Goal: Task Accomplishment & Management: Manage account settings

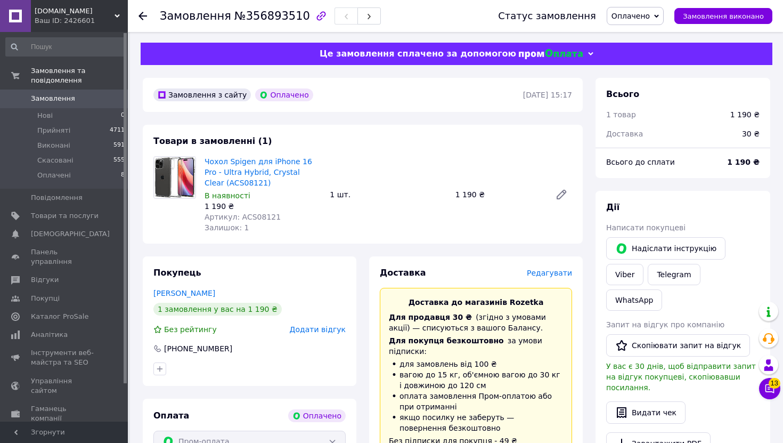
scroll to position [367, 0]
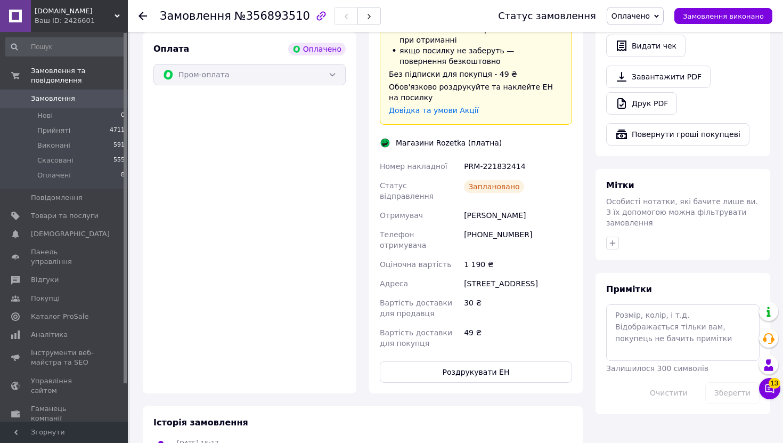
click at [55, 96] on span "Замовлення" at bounding box center [53, 99] width 44 height 10
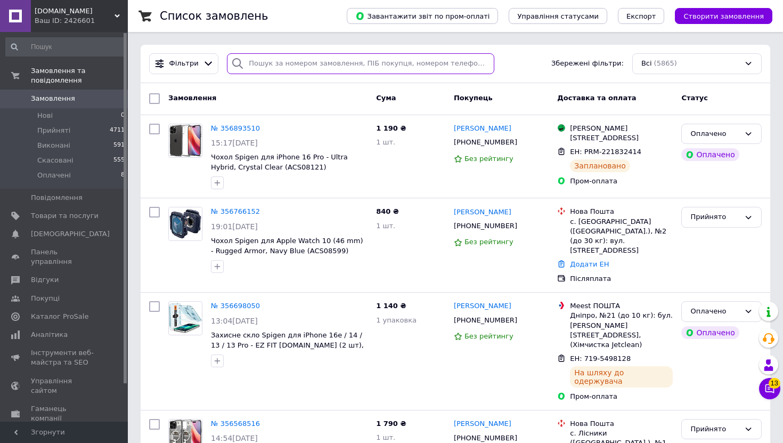
click at [266, 67] on input "search" at bounding box center [361, 63] width 268 height 21
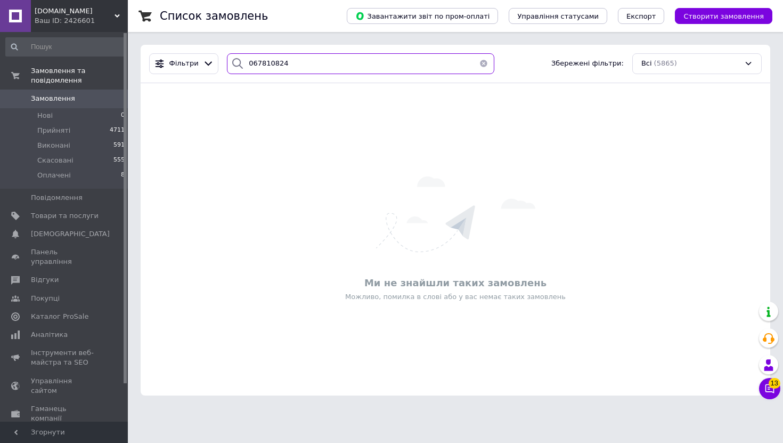
type input "0678108242"
click at [71, 99] on span "Замовлення" at bounding box center [53, 99] width 44 height 10
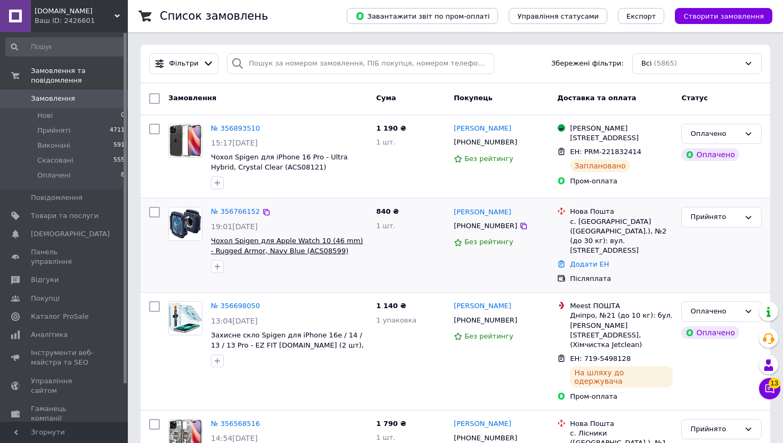
click at [249, 242] on span "Чохол Spigen для Apple Watch 10 (46 mm) - Rugged Armor, Navy Blue (ACS08599)" at bounding box center [287, 246] width 152 height 18
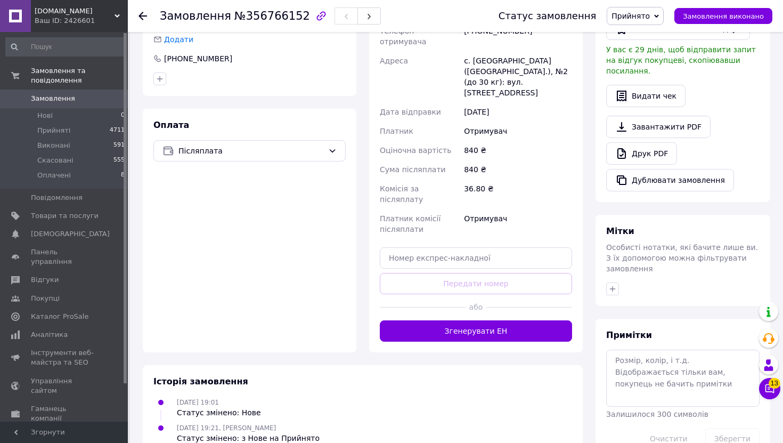
scroll to position [295, 0]
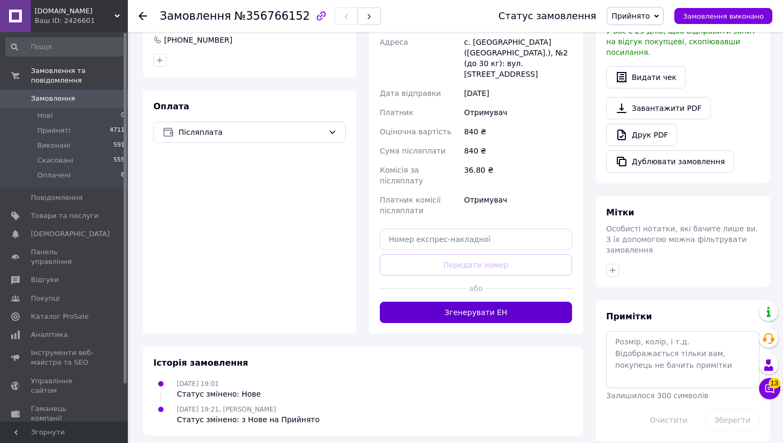
click at [429, 302] on button "Згенерувати ЕН" at bounding box center [476, 312] width 192 height 21
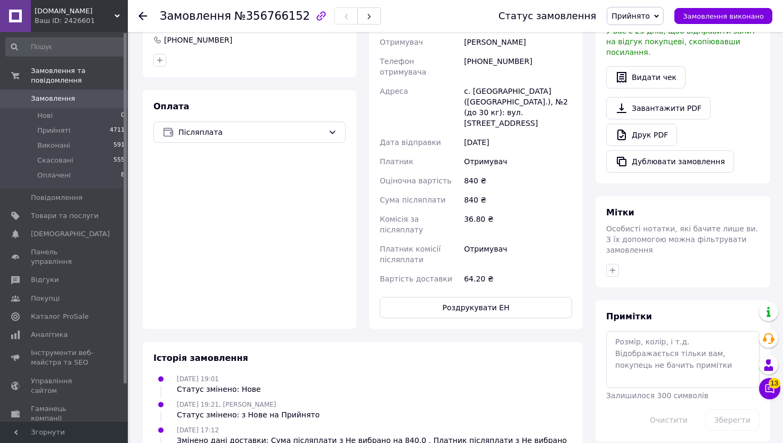
click at [57, 99] on span "Замовлення" at bounding box center [53, 99] width 44 height 10
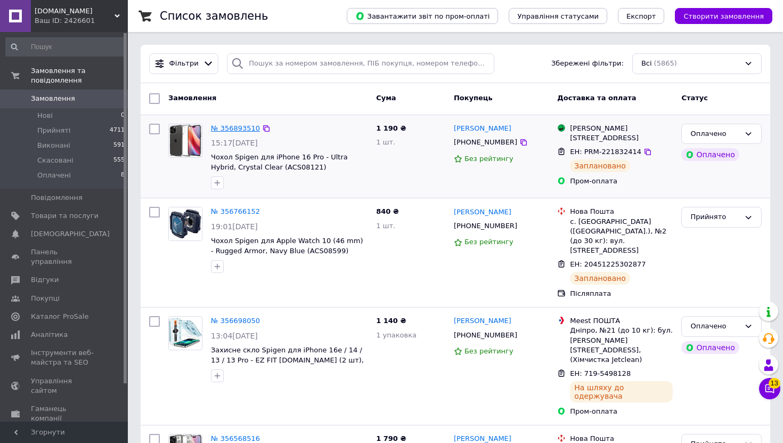
click at [231, 129] on link "№ 356893510" at bounding box center [235, 128] width 49 height 8
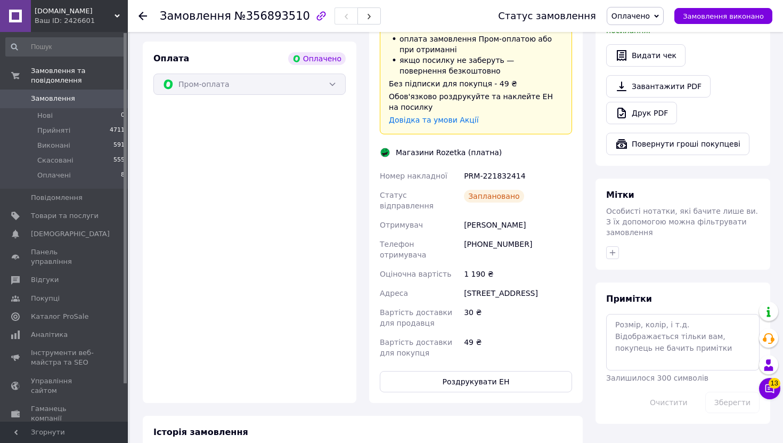
scroll to position [367, 0]
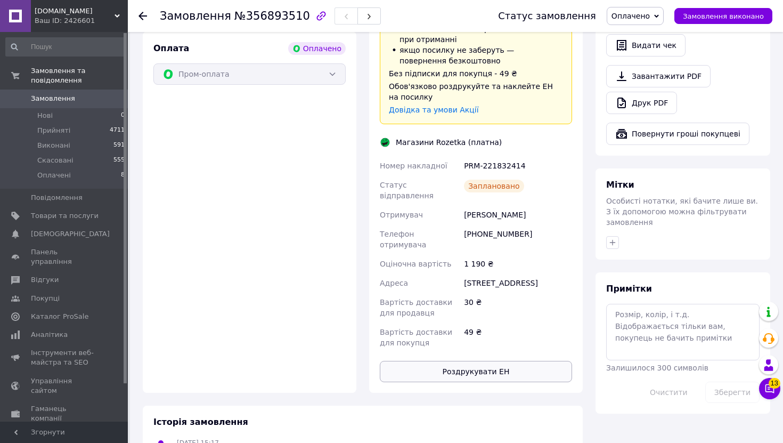
click at [466, 361] on button "Роздрукувати ЕН" at bounding box center [476, 371] width 192 height 21
click at [69, 100] on span "Замовлення" at bounding box center [53, 99] width 44 height 10
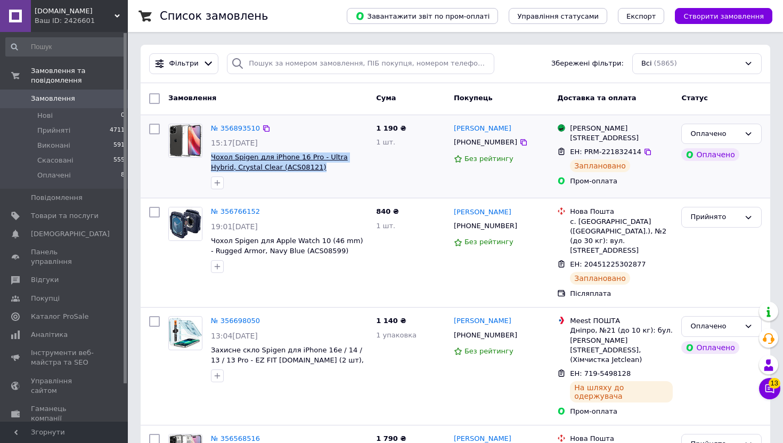
drag, startPoint x: 298, startPoint y: 166, endPoint x: 212, endPoint y: 155, distance: 87.0
click at [212, 155] on span "Чохол Spigen для iPhone 16 Pro - Ultra Hybrid, Crystal Clear (ACS08121)" at bounding box center [289, 162] width 157 height 20
copy span "Чохол Spigen для iPhone 16 Pro - Ultra Hybrid, Crystal Clear (ACS08121)"
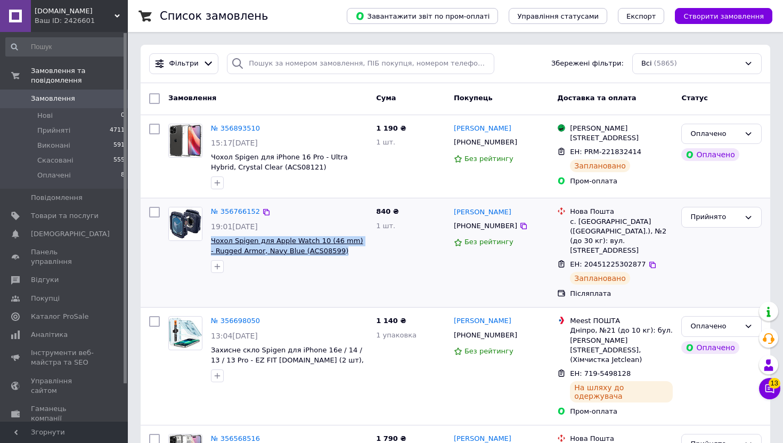
drag, startPoint x: 339, startPoint y: 253, endPoint x: 211, endPoint y: 241, distance: 128.4
click at [211, 241] on span "Чохол Spigen для Apple Watch 10 (46 mm) - Rugged Armor, Navy Blue (ACS08599)" at bounding box center [289, 246] width 157 height 20
copy span "Чохол Spigen для Apple Watch 10 (46 mm) - Rugged Armor, Navy Blue (ACS08599)"
